Goal: Download file/media

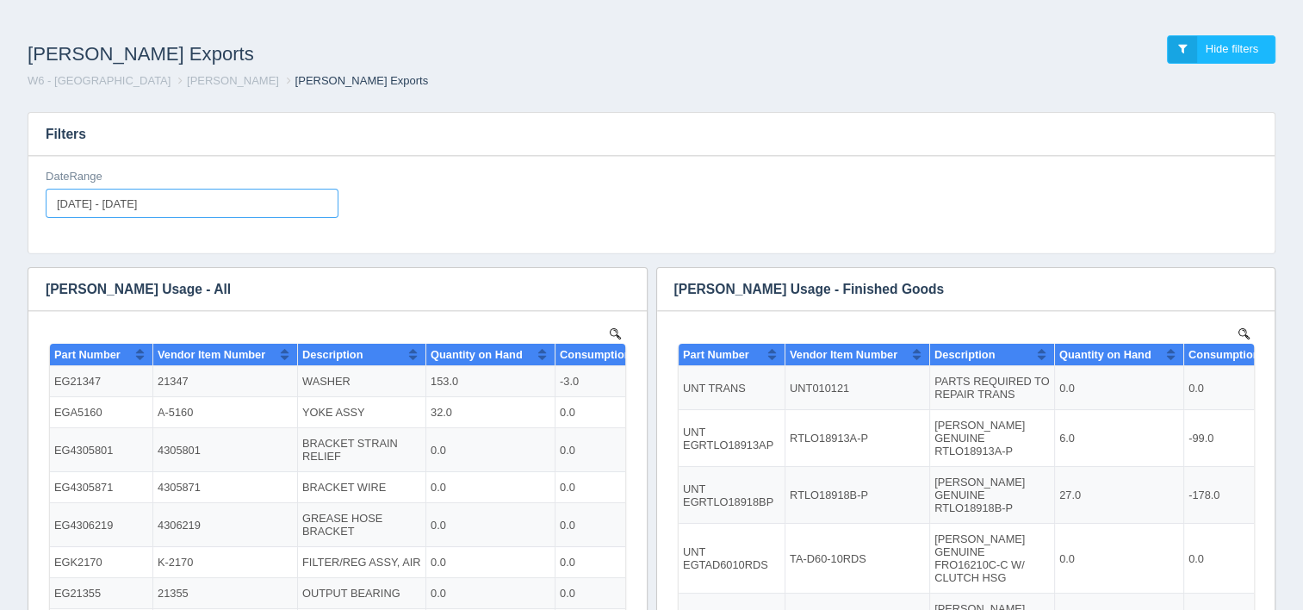
type input "[DATE]"
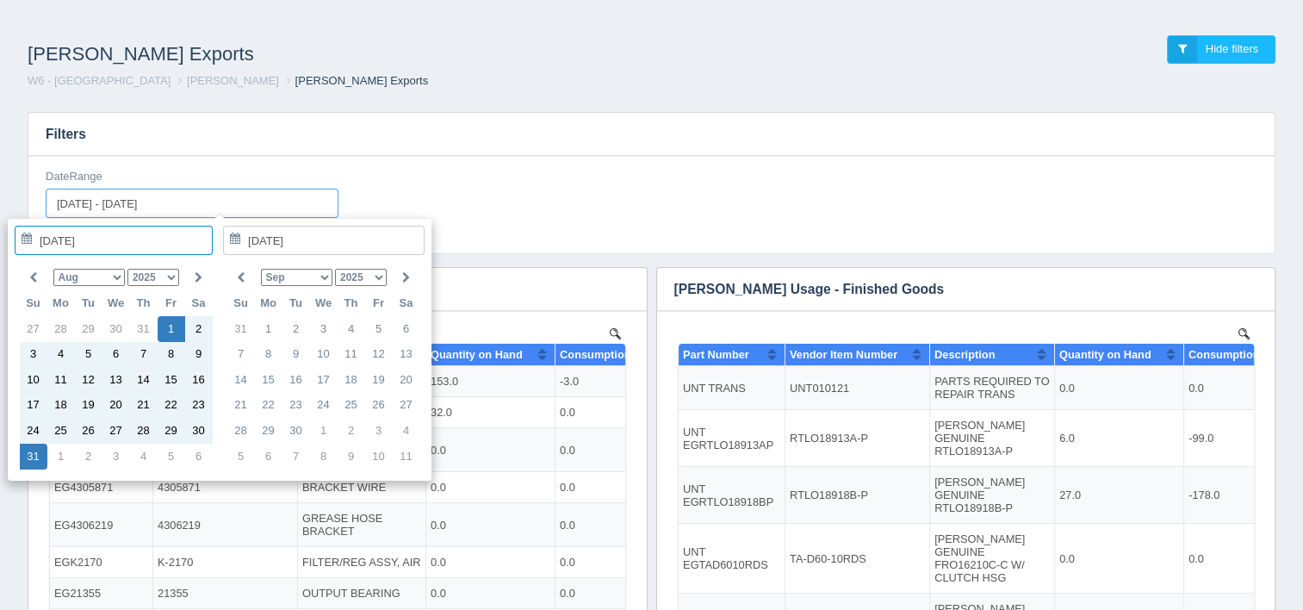
click at [236, 194] on input "[DATE] - [DATE]" at bounding box center [192, 203] width 293 height 29
type input "[DATE]"
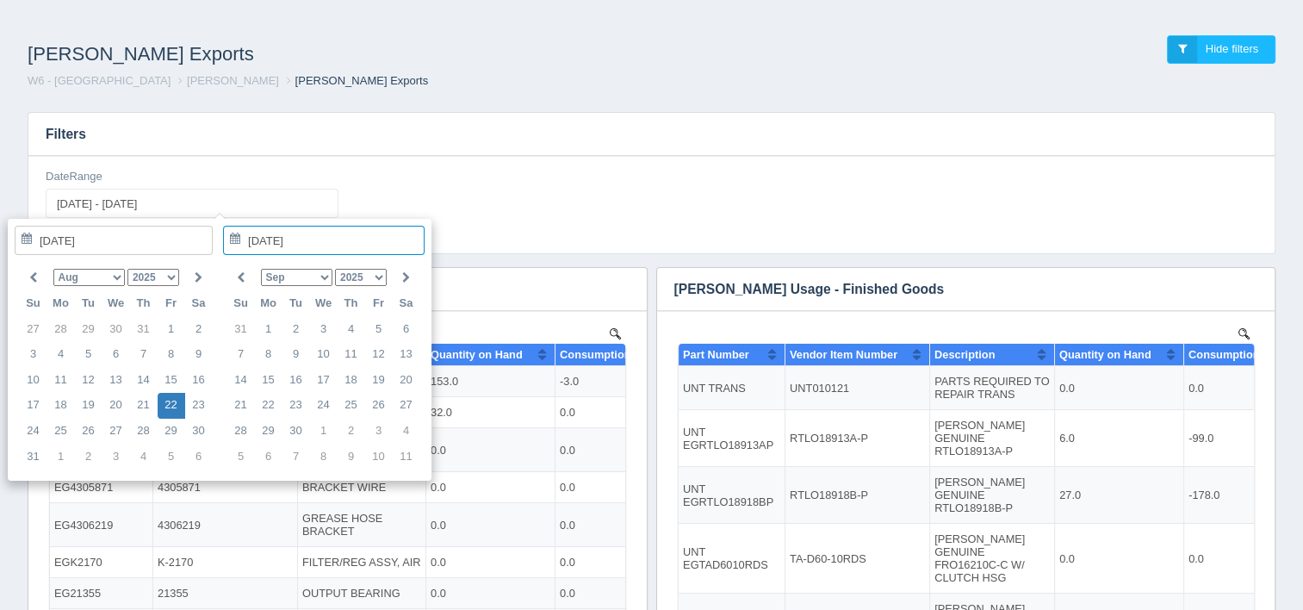
type input "[DATE] - [DATE]"
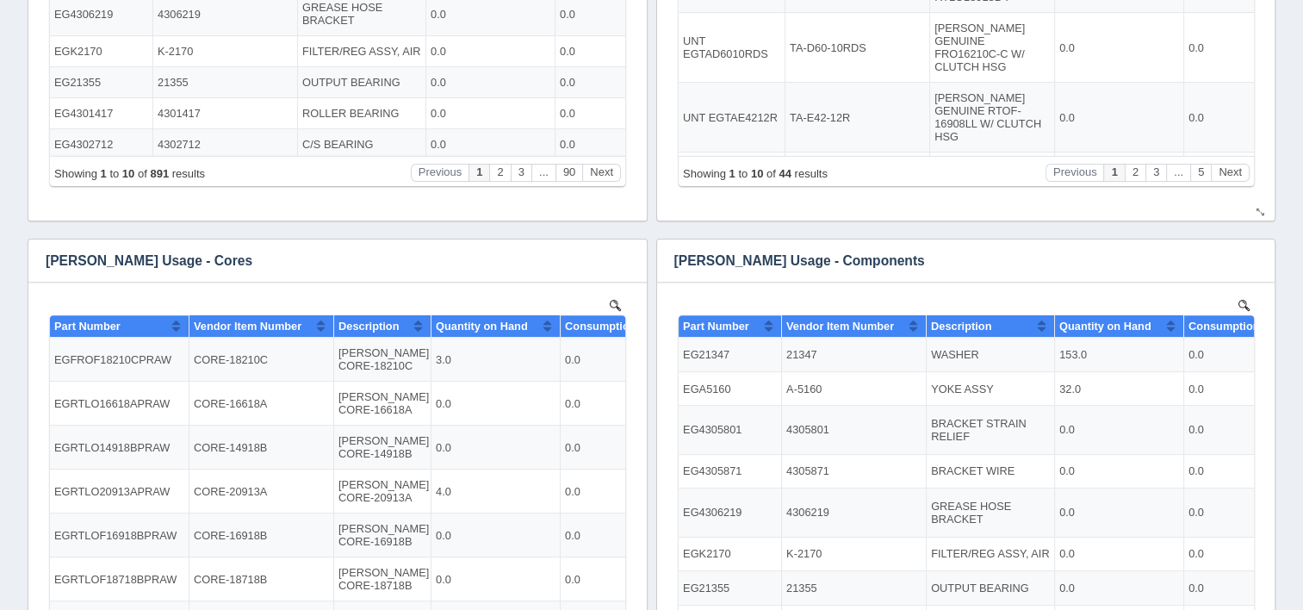
scroll to position [517, 0]
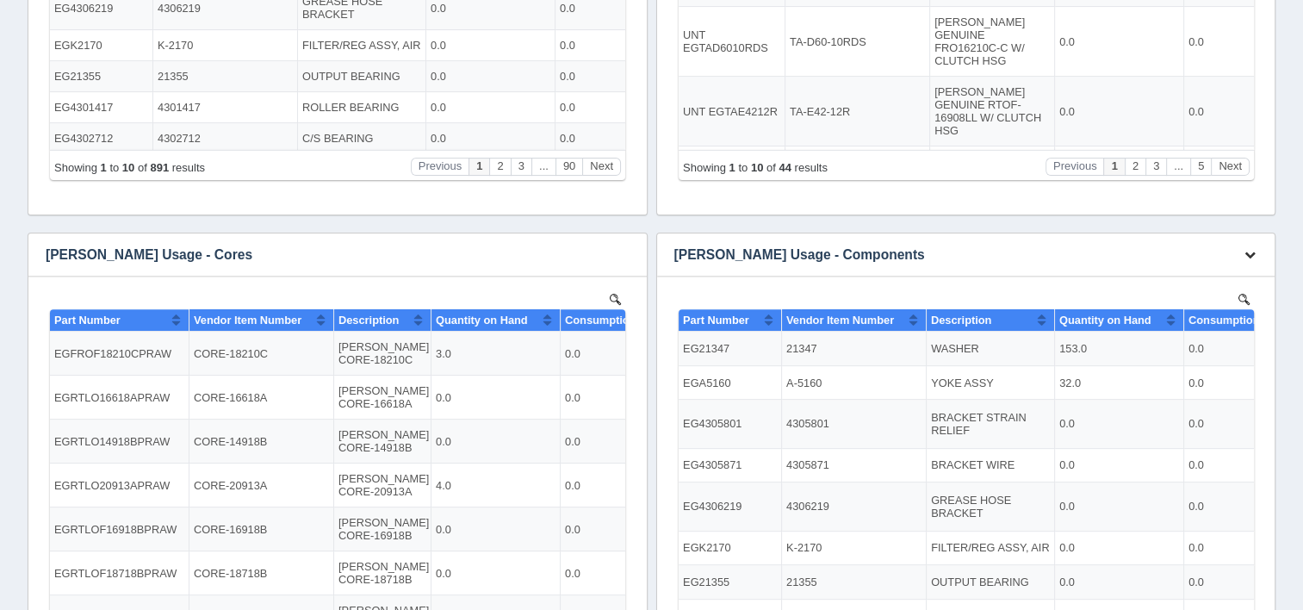
click at [1253, 253] on icon "button" at bounding box center [1249, 254] width 11 height 11
click at [1206, 280] on link "Download CSV" at bounding box center [1192, 280] width 138 height 25
click at [1229, 278] on link "Download CSV" at bounding box center [1192, 280] width 138 height 25
click at [1298, 48] on div "[PERSON_NAME] Exports Hide filters W6 - Plainfield [PERSON_NAME] Exports Filter…" at bounding box center [651, 131] width 1303 height 1270
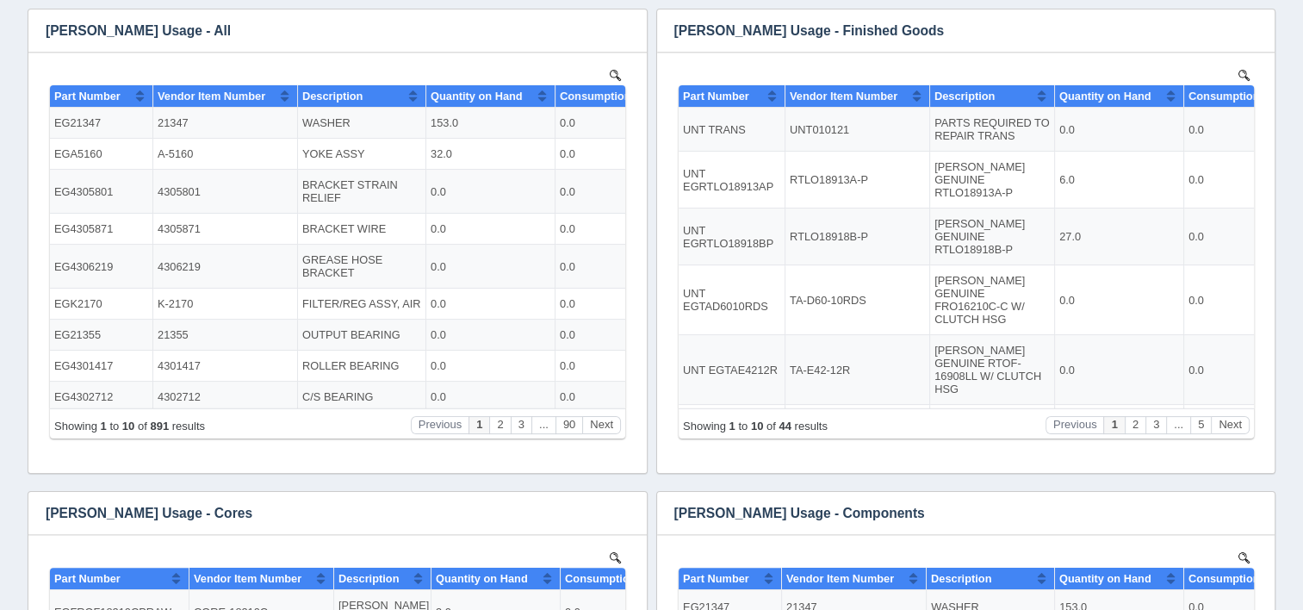
scroll to position [0, 0]
